Goal: Find specific page/section: Find specific page/section

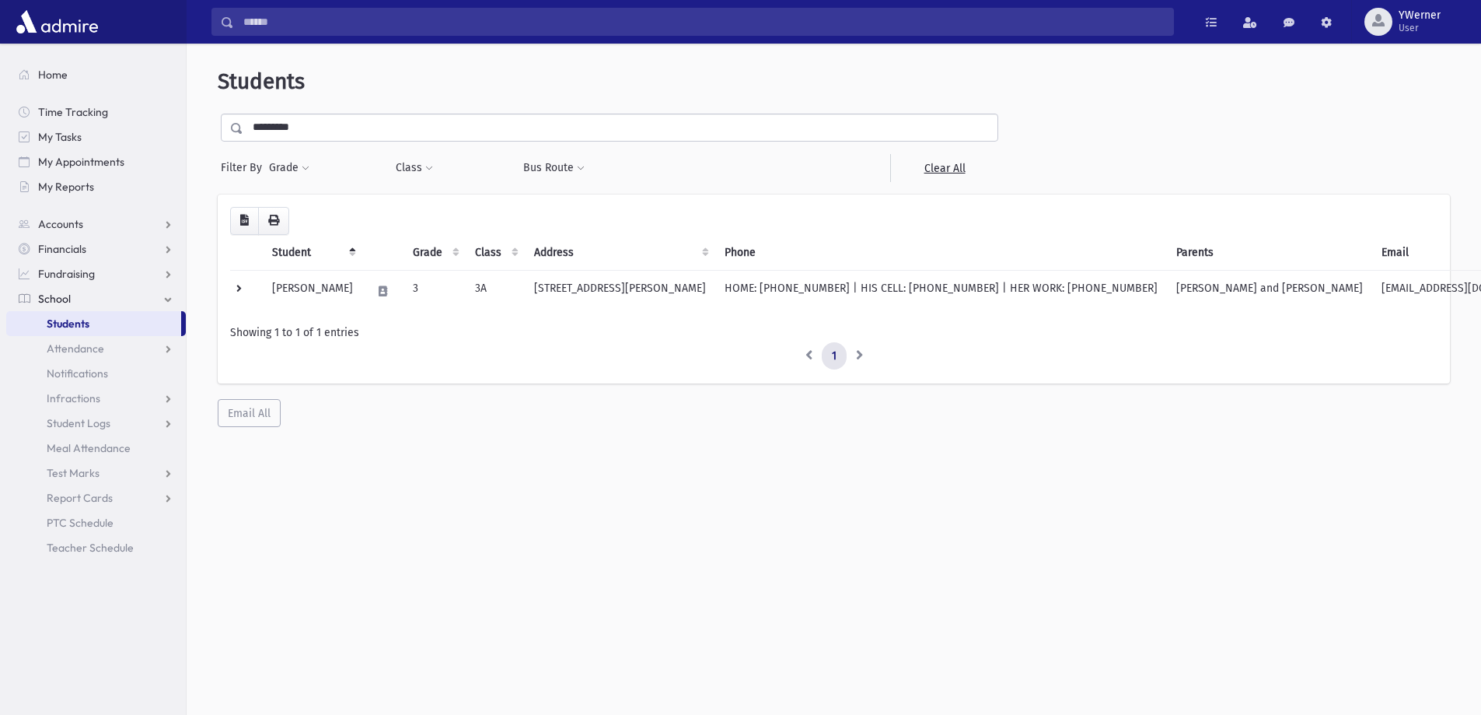
select select
click at [282, 173] on button "Grade" at bounding box center [289, 168] width 42 height 28
click at [294, 212] on input "search" at bounding box center [292, 213] width 9 height 16
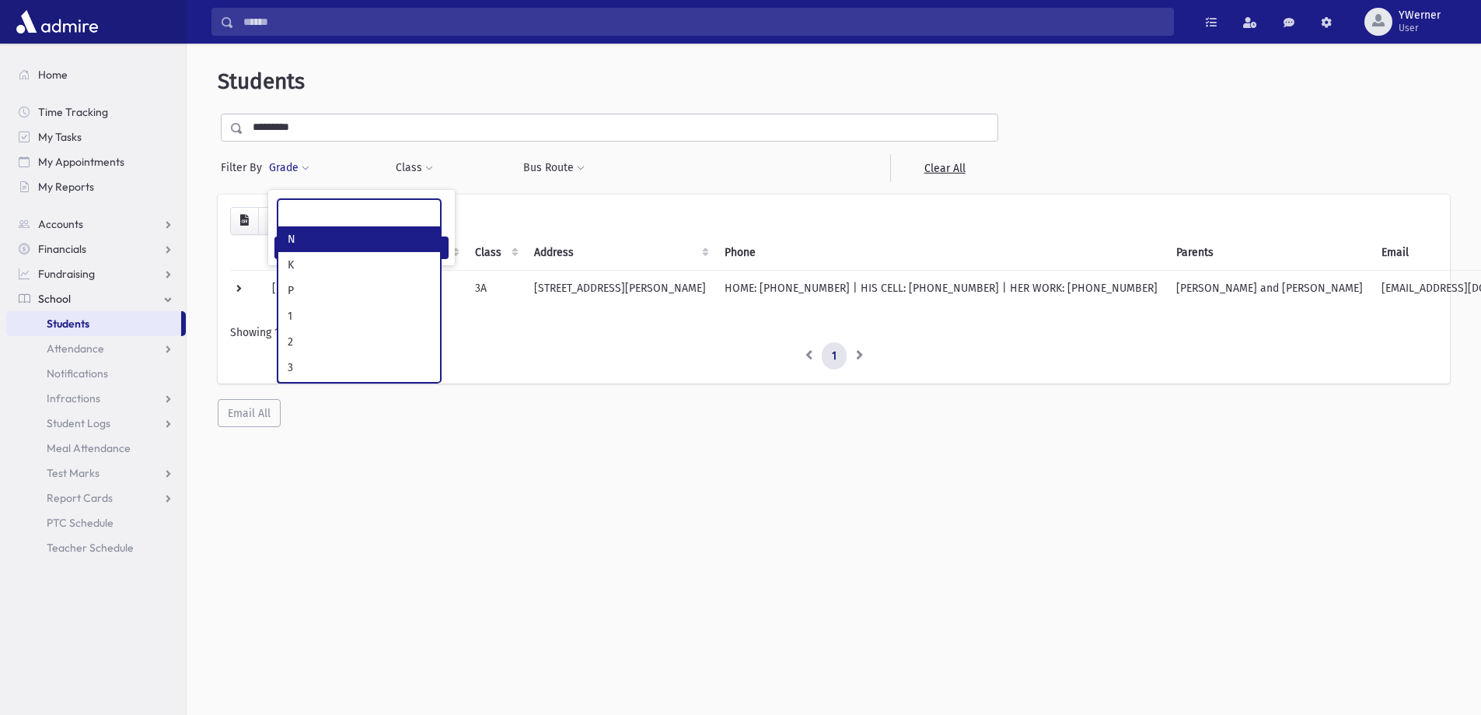
click at [327, 122] on input "*********" at bounding box center [620, 128] width 754 height 28
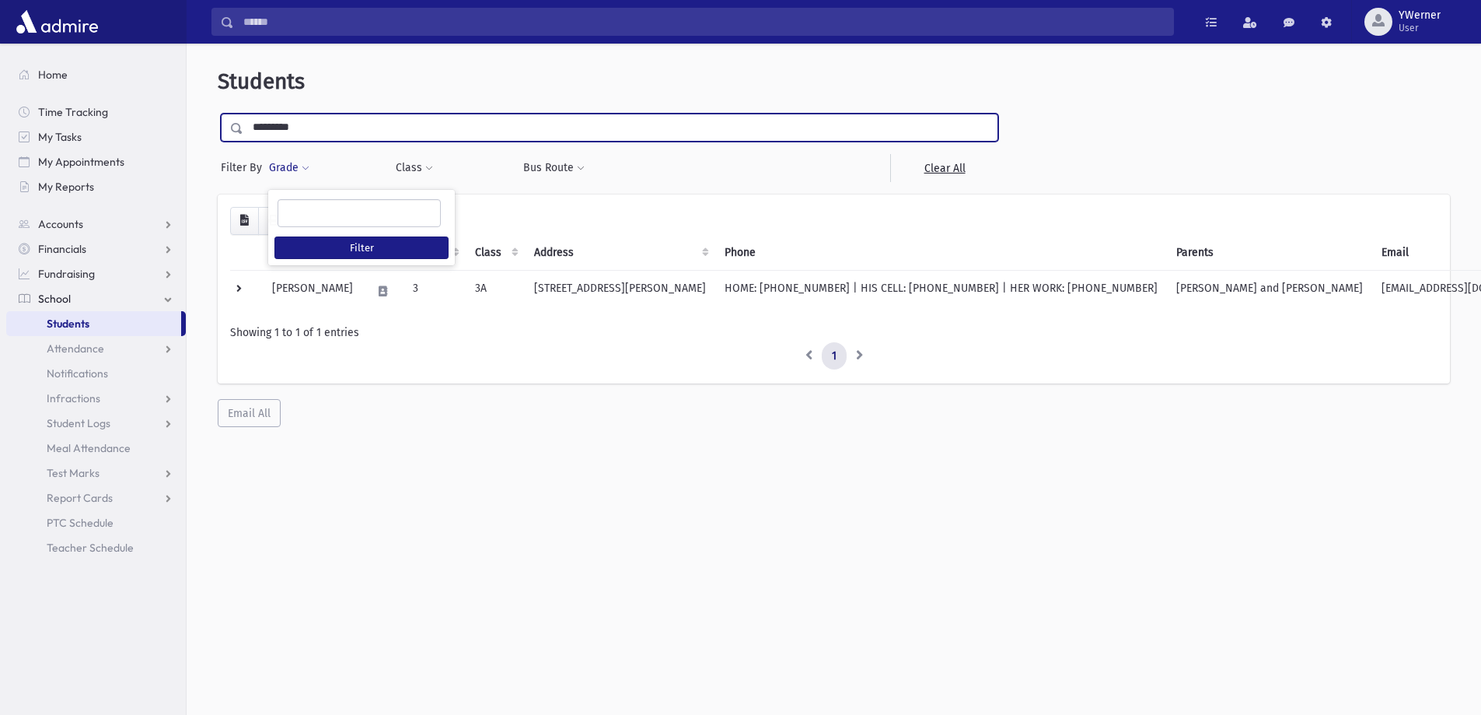
drag, startPoint x: 327, startPoint y: 122, endPoint x: 243, endPoint y: 133, distance: 83.9
click at [244, 133] on input "*********" at bounding box center [620, 128] width 754 height 28
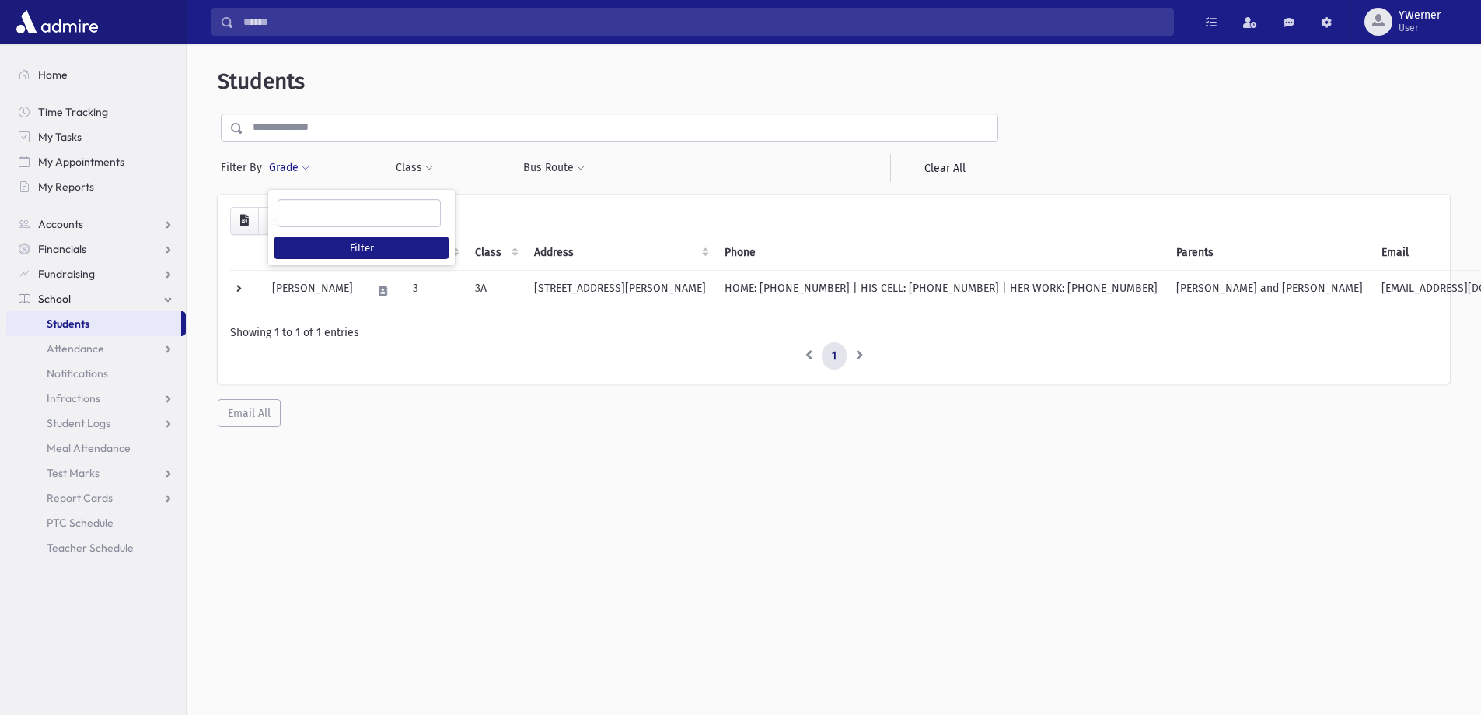
click at [285, 164] on button "Grade" at bounding box center [289, 168] width 42 height 28
click at [282, 162] on button "Grade" at bounding box center [289, 168] width 42 height 28
click at [306, 249] on button "Filter" at bounding box center [362, 247] width 174 height 23
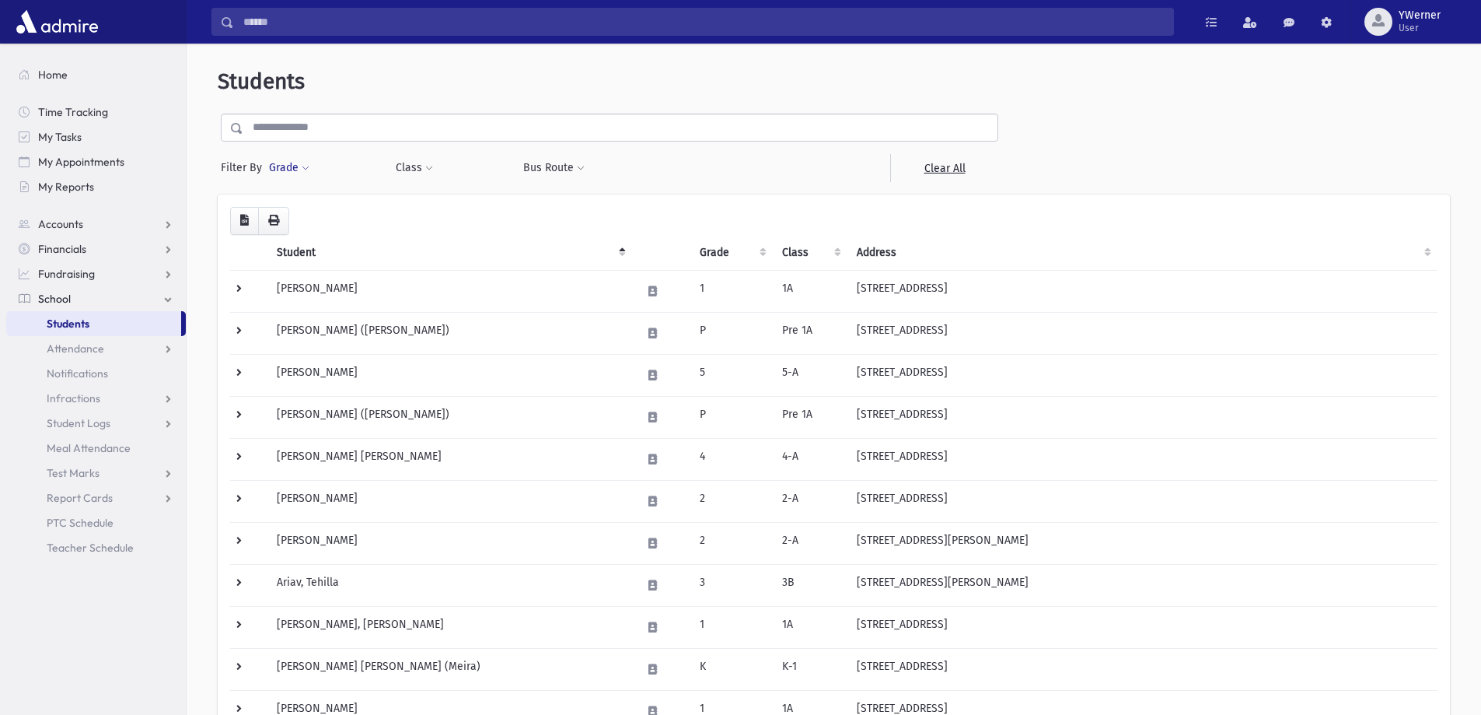
click at [285, 163] on button "Grade" at bounding box center [289, 168] width 42 height 28
click at [304, 219] on ul at bounding box center [359, 211] width 162 height 23
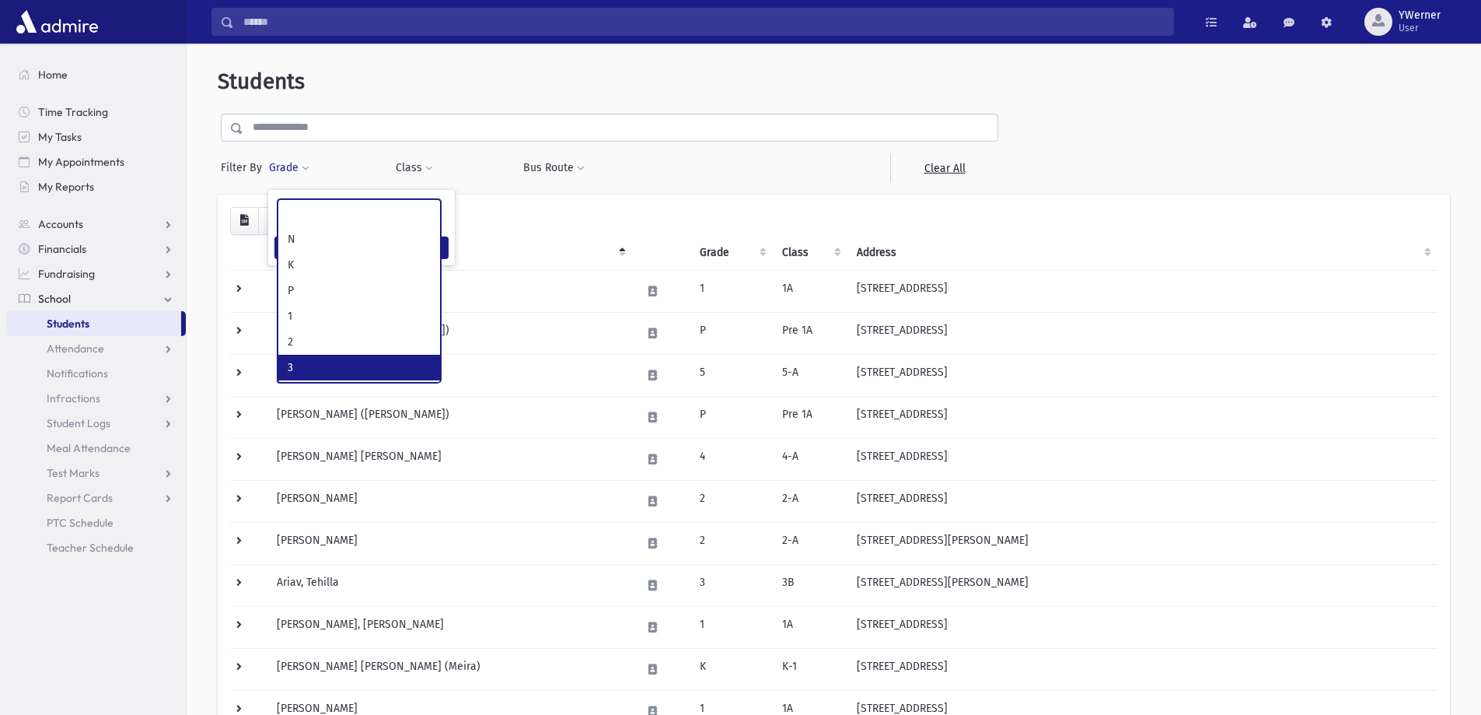
select select "*"
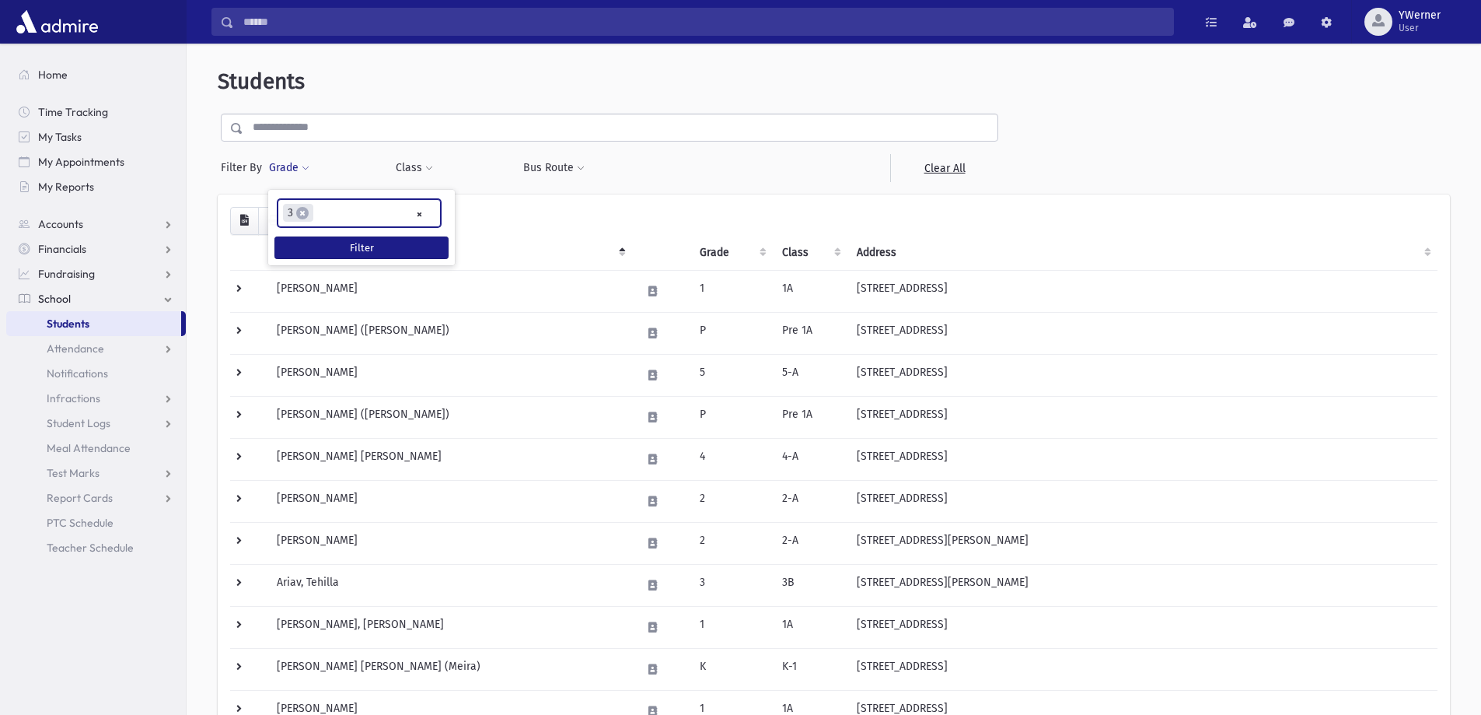
scroll to position [70, 0]
click at [328, 241] on button "Filter" at bounding box center [362, 247] width 174 height 23
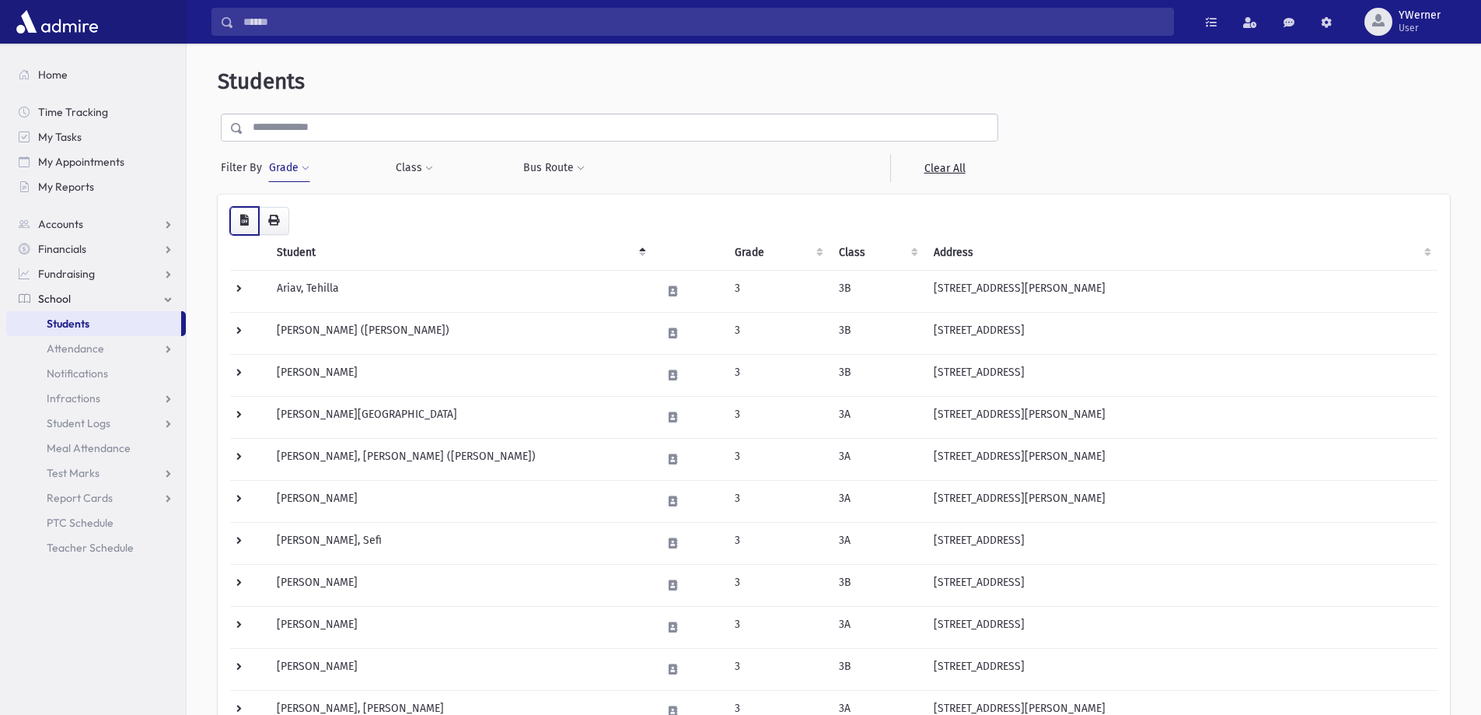
click at [241, 221] on icon "button" at bounding box center [244, 220] width 9 height 11
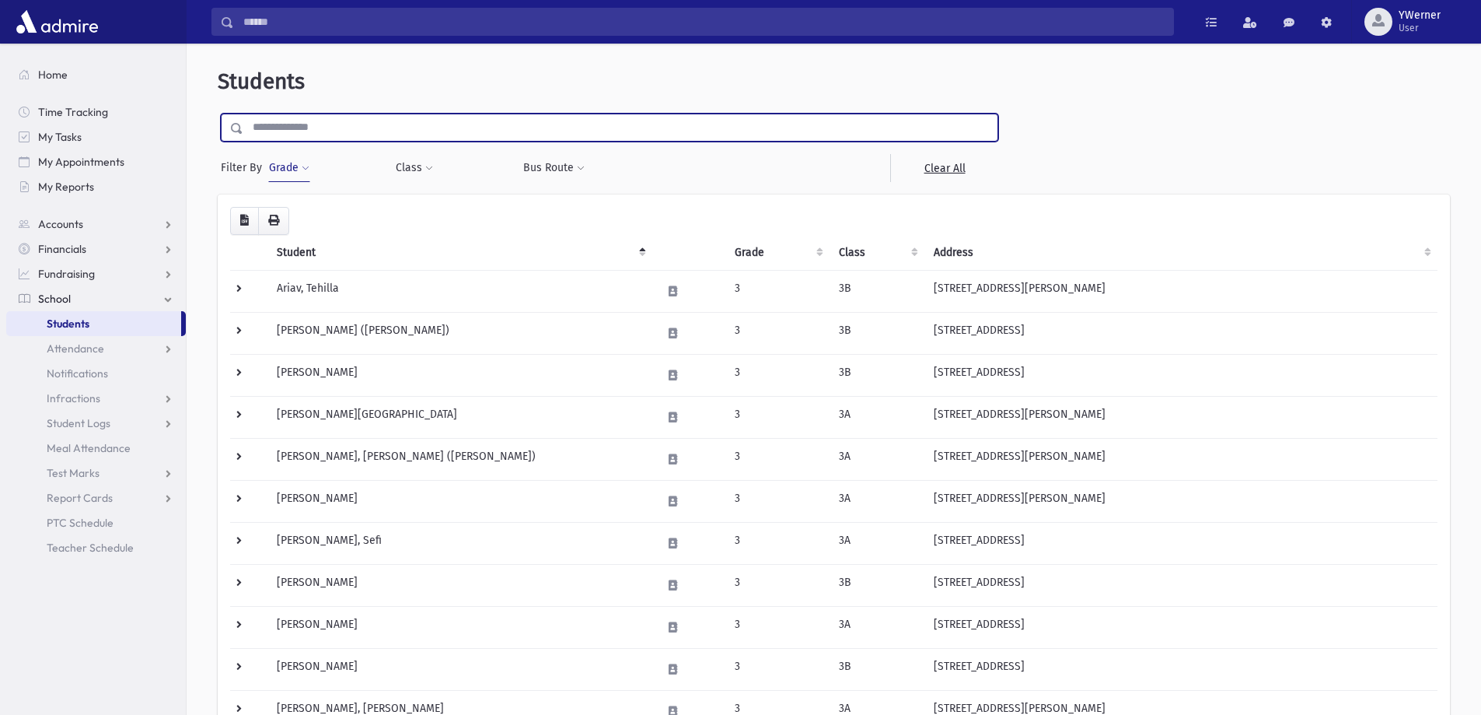
click at [304, 127] on input "text" at bounding box center [620, 128] width 754 height 28
